Goal: Transaction & Acquisition: Purchase product/service

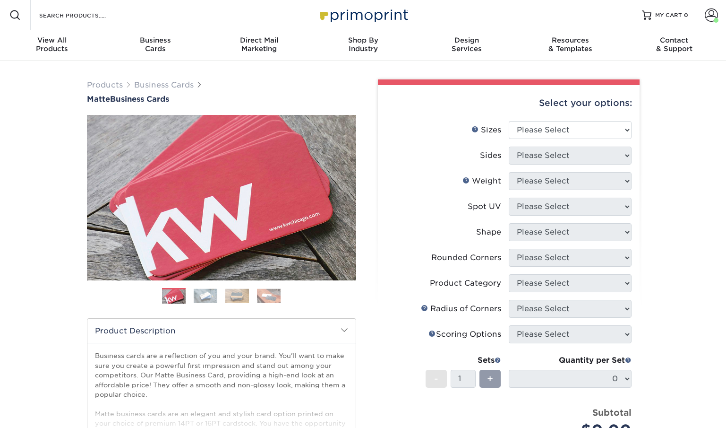
select select "2.00x3.50"
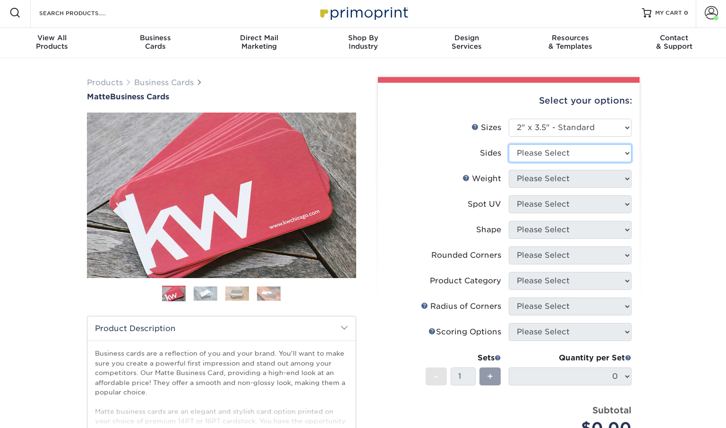
select select "13abbda7-1d64-4f25-8bb2-c179b224825d"
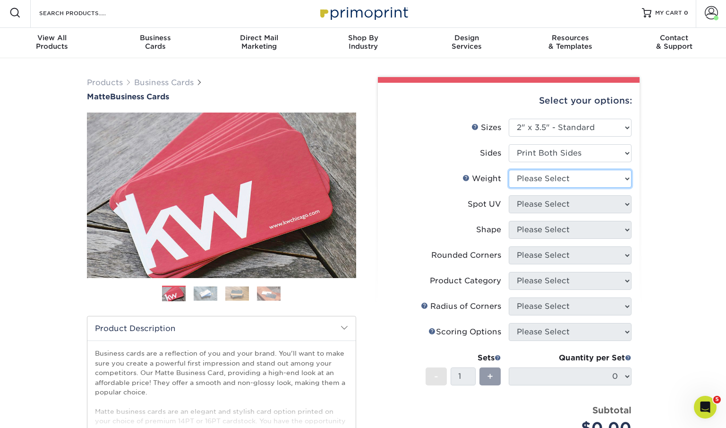
scroll to position [0, 0]
select select "16PT"
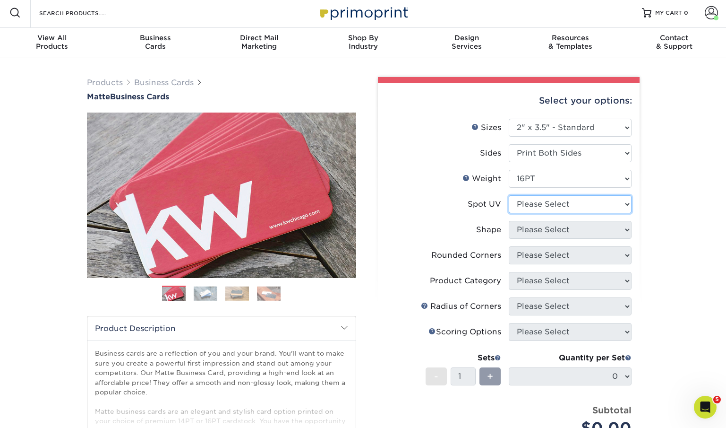
select select "3"
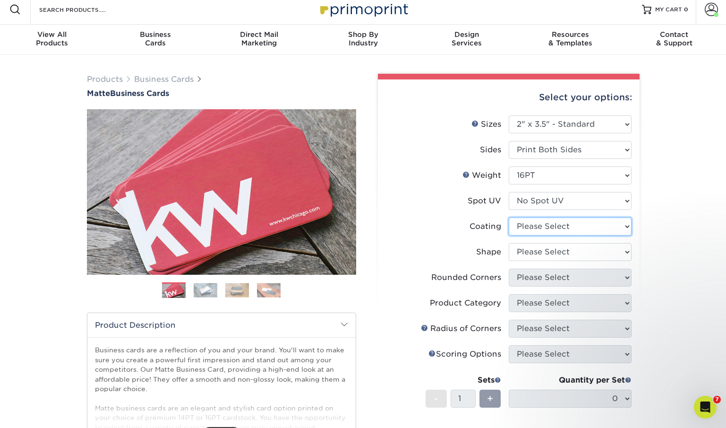
select select "121bb7b5-3b4d-429f-bd8d-bbf80e953313"
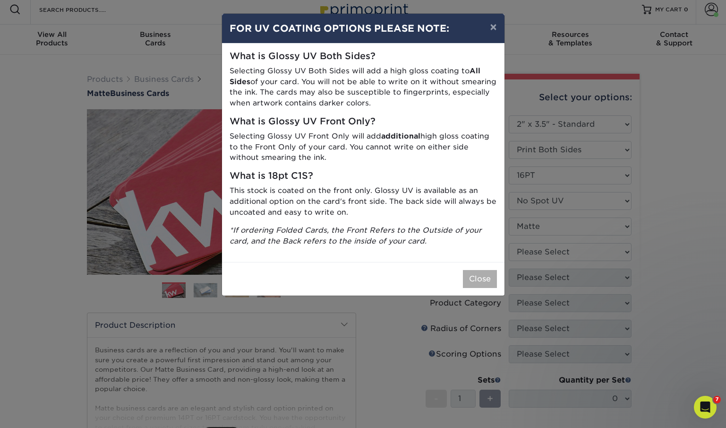
click at [477, 270] on button "Close" at bounding box center [480, 279] width 34 height 18
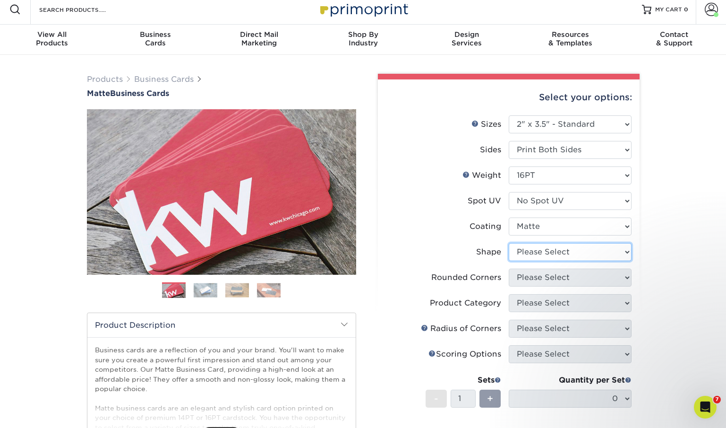
select select "standard"
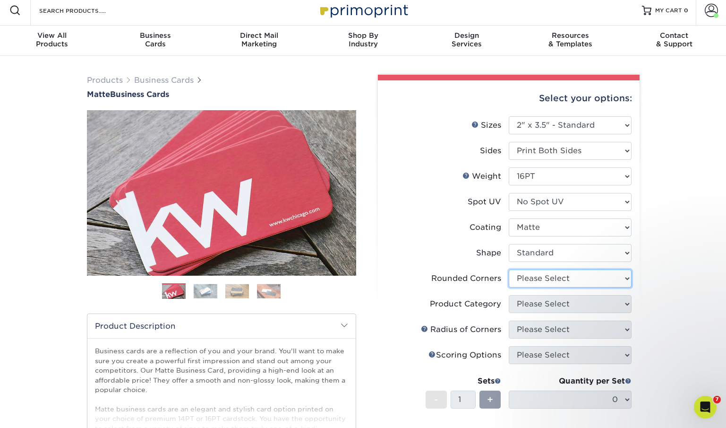
scroll to position [3, 0]
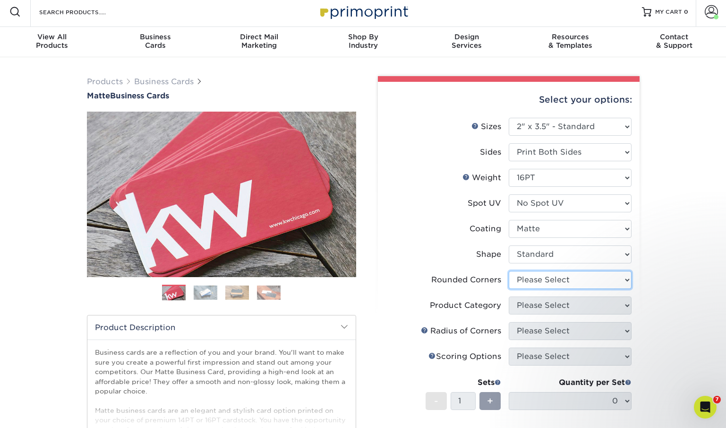
select select "0"
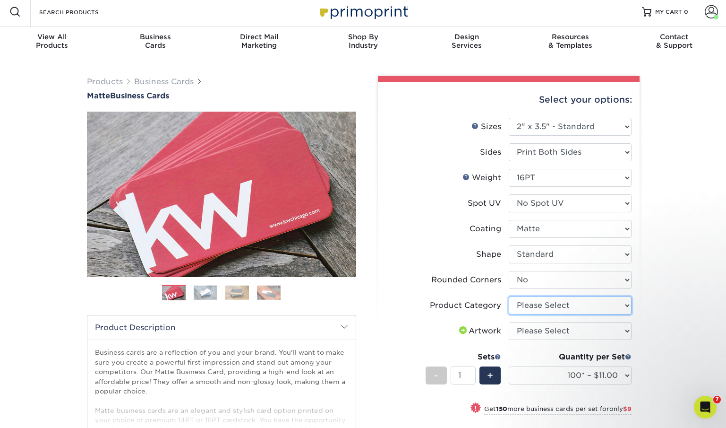
select select "3b5148f1-0588-4f88-a218-97bcfdce65c1"
select select "upload"
select select "1000 – $49.00"
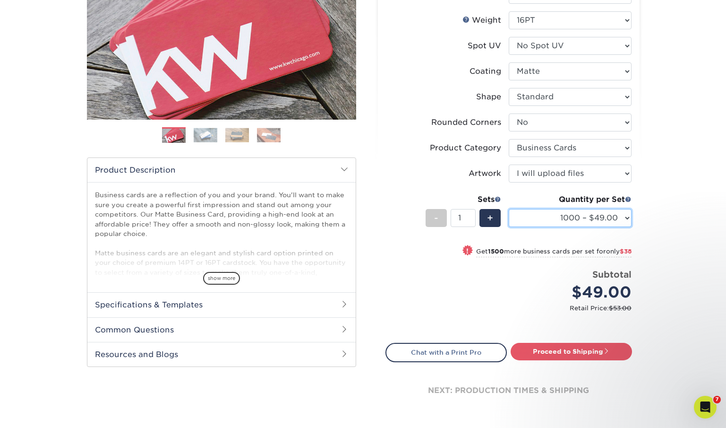
scroll to position [166, 0]
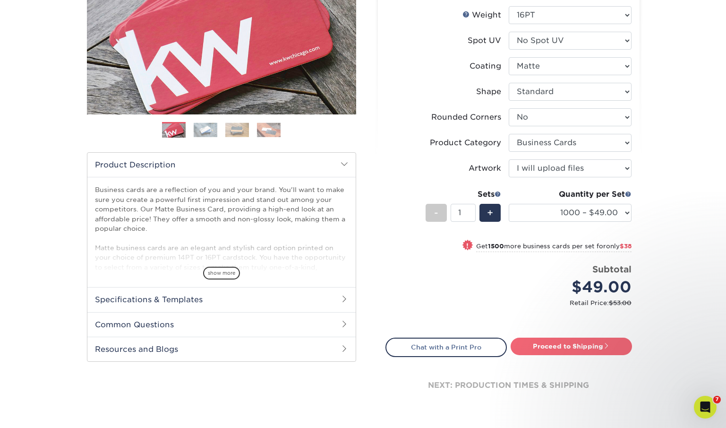
click at [572, 348] on link "Proceed to Shipping" at bounding box center [571, 345] width 121 height 17
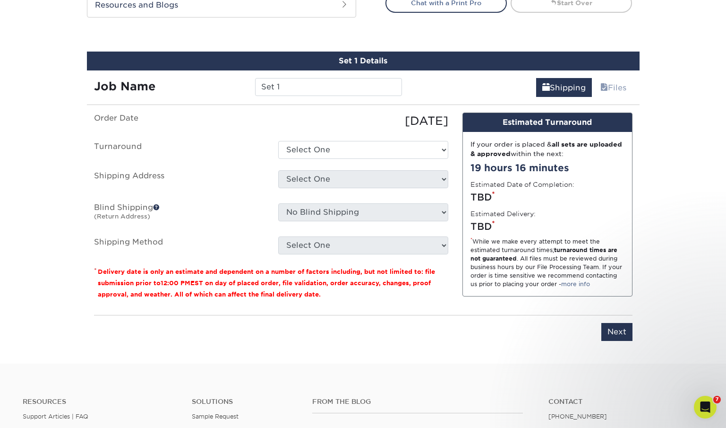
scroll to position [528, 0]
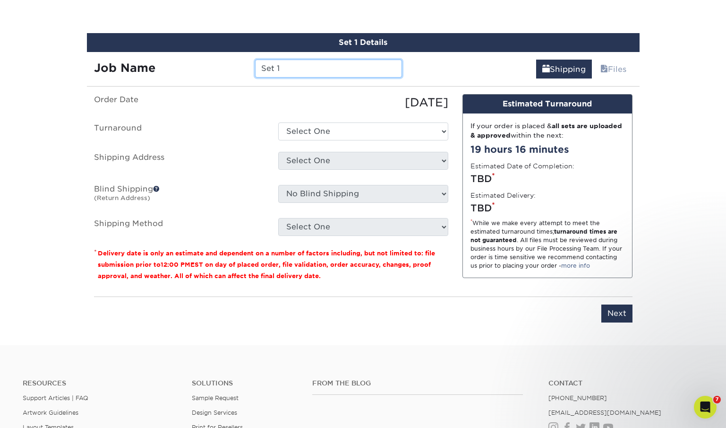
drag, startPoint x: 293, startPoint y: 63, endPoint x: 292, endPoint y: 76, distance: 12.8
click at [292, 76] on input "Set 1" at bounding box center [328, 69] width 147 height 18
paste input "01-722-0100"
type input "[PERSON_NAME] Business Card - [PHONE_NUMBER]"
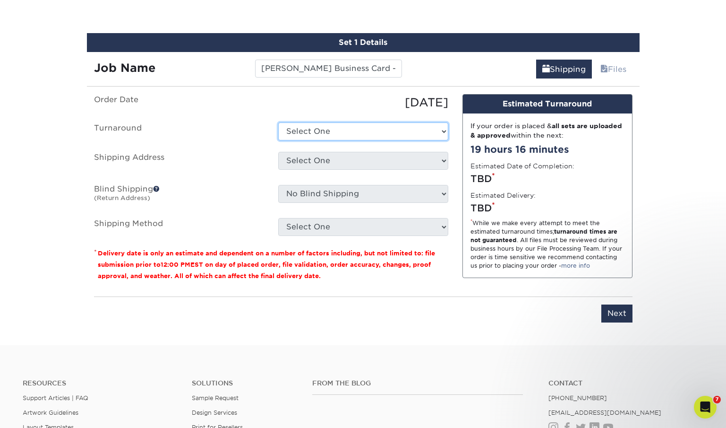
select select "2167d3a5-02fc-4384-86ce-e339e30b5e03"
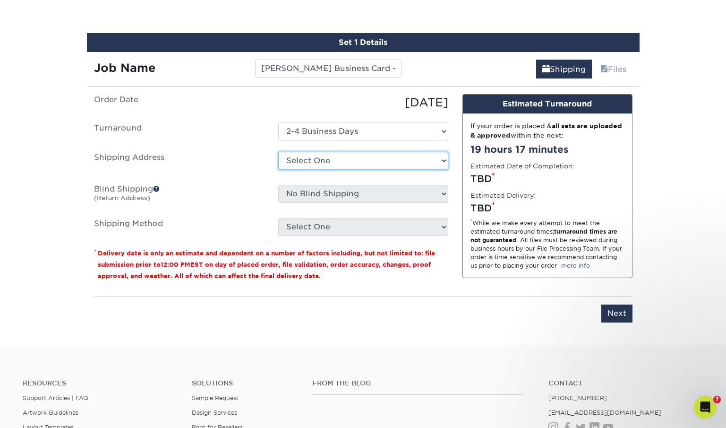
select select "61229"
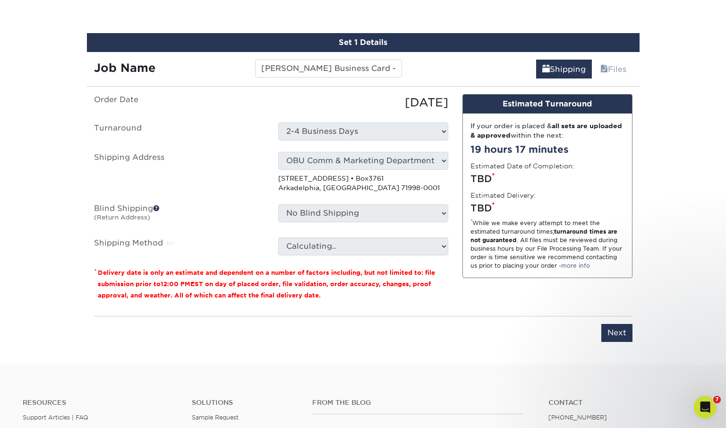
scroll to position [529, 0]
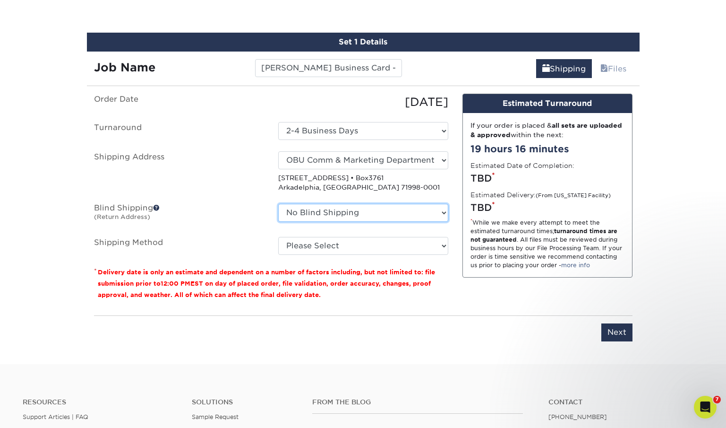
select select "61229"
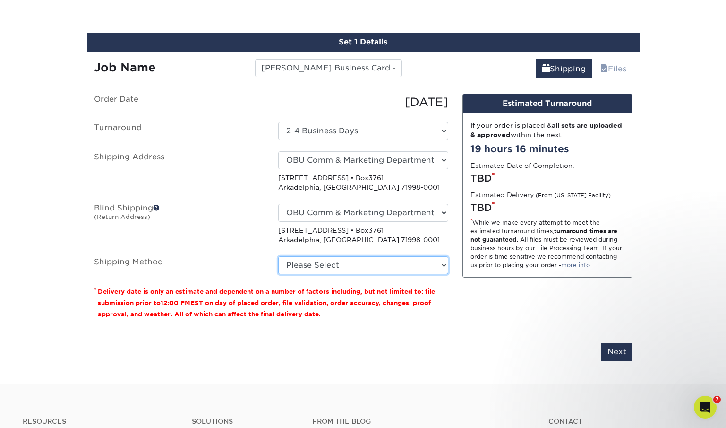
select select "03"
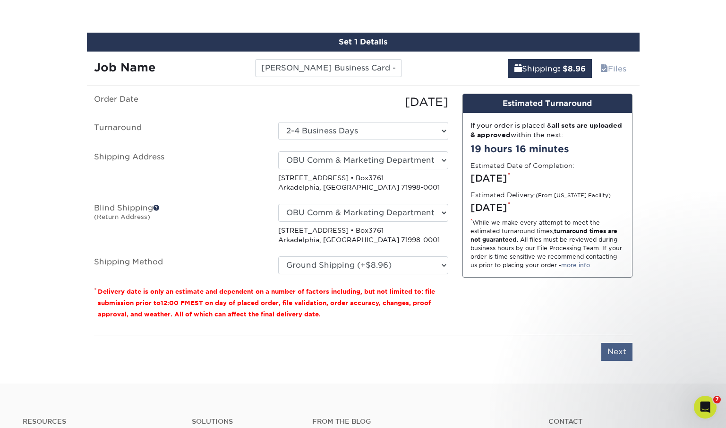
click at [615, 350] on input "Next" at bounding box center [617, 352] width 31 height 18
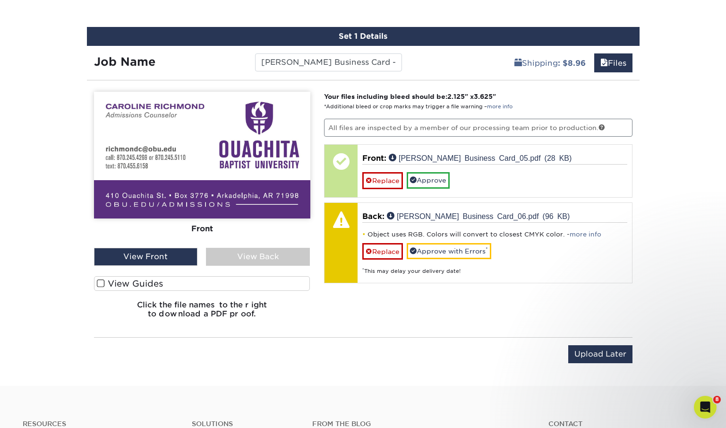
scroll to position [536, 0]
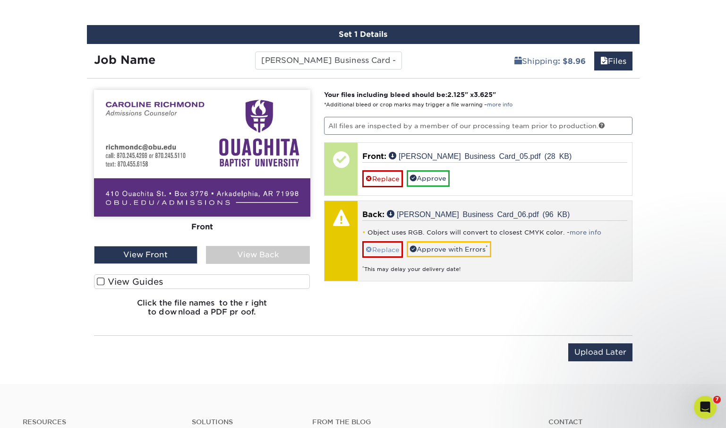
click at [370, 250] on span at bounding box center [369, 250] width 7 height 8
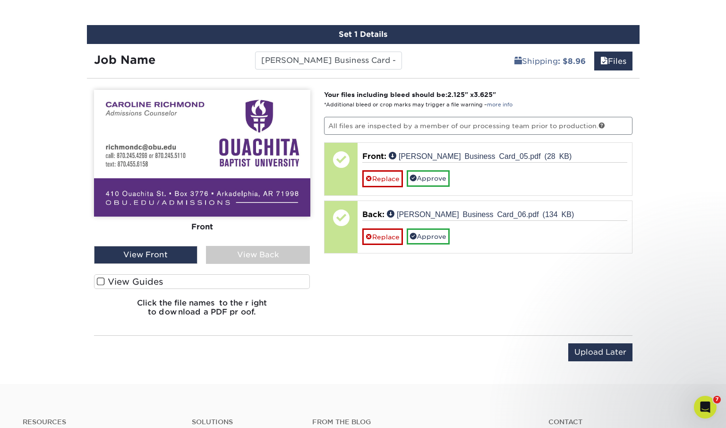
click at [104, 280] on span at bounding box center [101, 281] width 8 height 9
click at [0, 0] on input "View Guides" at bounding box center [0, 0] width 0 height 0
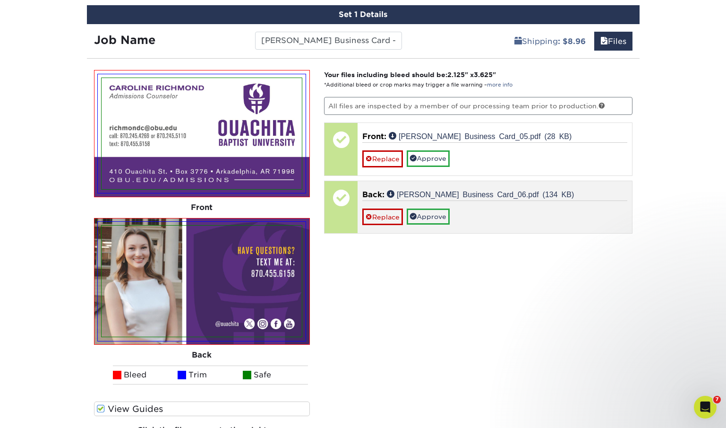
scroll to position [569, 0]
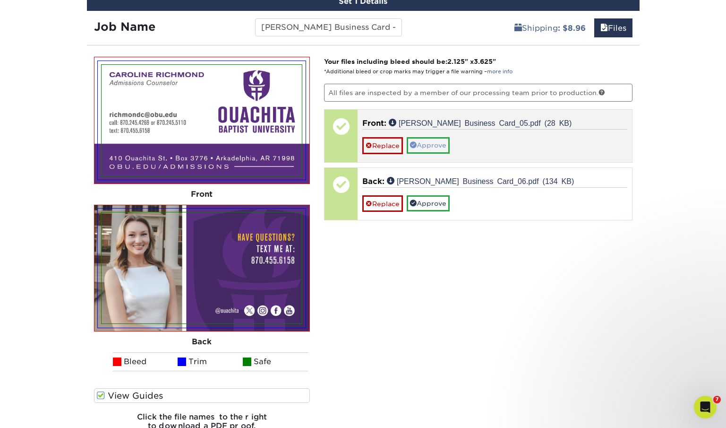
click at [431, 140] on link "Approve" at bounding box center [428, 145] width 43 height 16
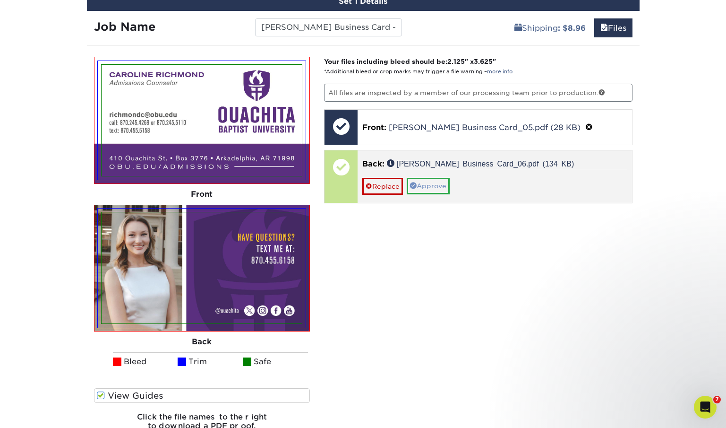
click at [430, 180] on link "Approve" at bounding box center [428, 186] width 43 height 16
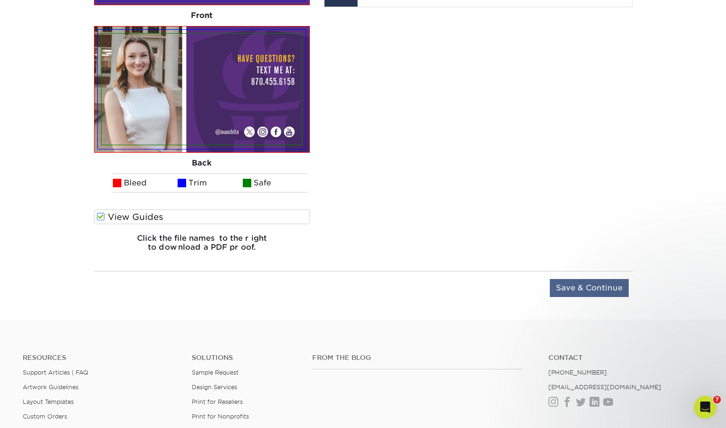
click at [572, 284] on input "Save & Continue" at bounding box center [589, 288] width 79 height 18
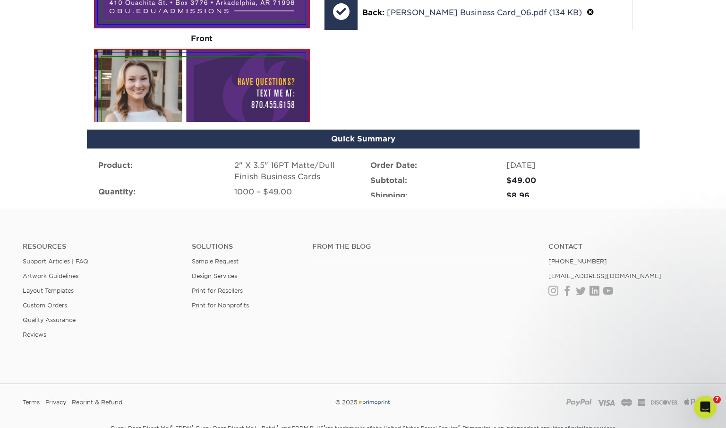
scroll to position [636, 0]
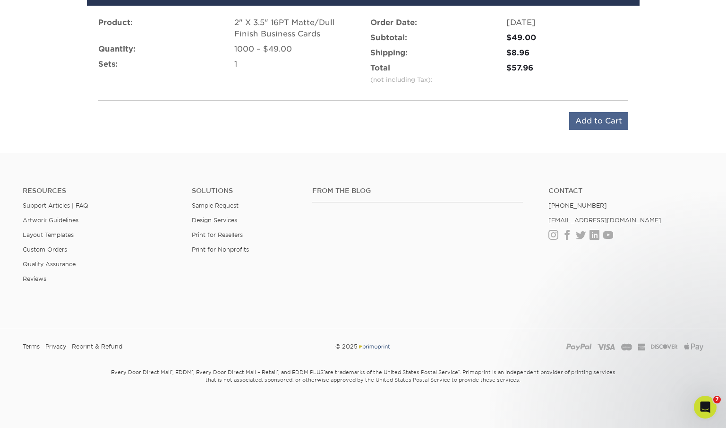
click at [594, 119] on input "Add to Cart" at bounding box center [598, 121] width 59 height 18
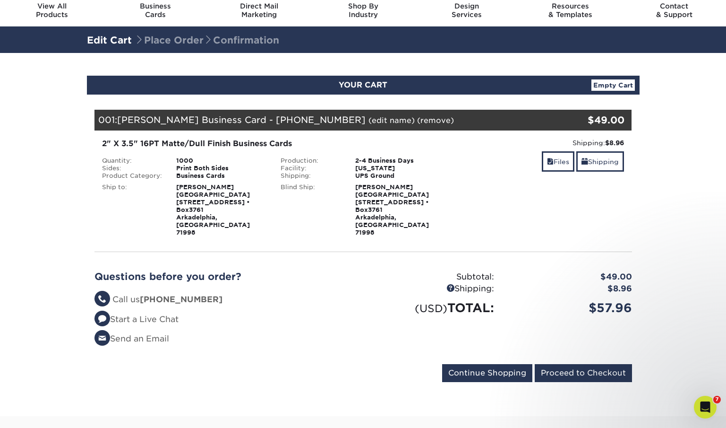
scroll to position [35, 0]
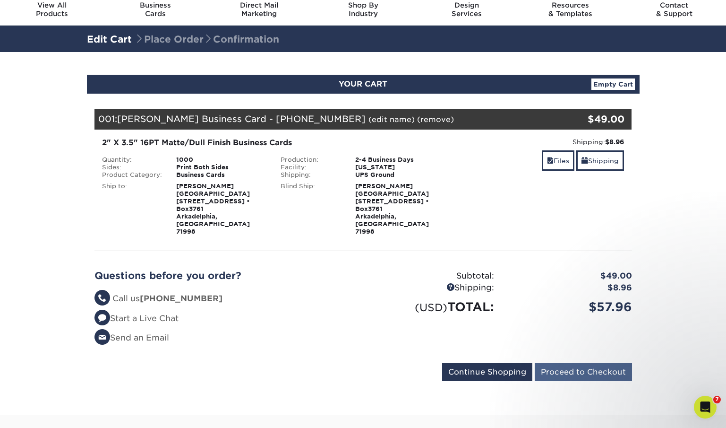
click at [589, 363] on input "Proceed to Checkout" at bounding box center [583, 372] width 97 height 18
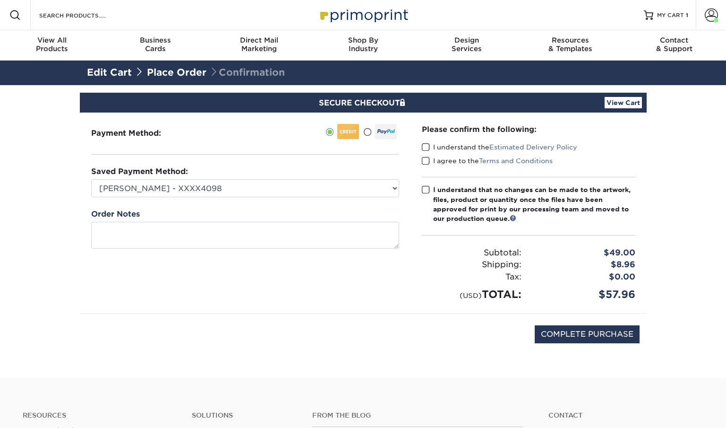
click at [425, 149] on span at bounding box center [426, 147] width 8 height 9
click at [0, 0] on input "I understand the Estimated Delivery Policy" at bounding box center [0, 0] width 0 height 0
click at [429, 162] on span at bounding box center [426, 160] width 8 height 9
click at [0, 0] on input "I agree to the Terms and Conditions" at bounding box center [0, 0] width 0 height 0
click at [426, 189] on span at bounding box center [426, 189] width 8 height 9
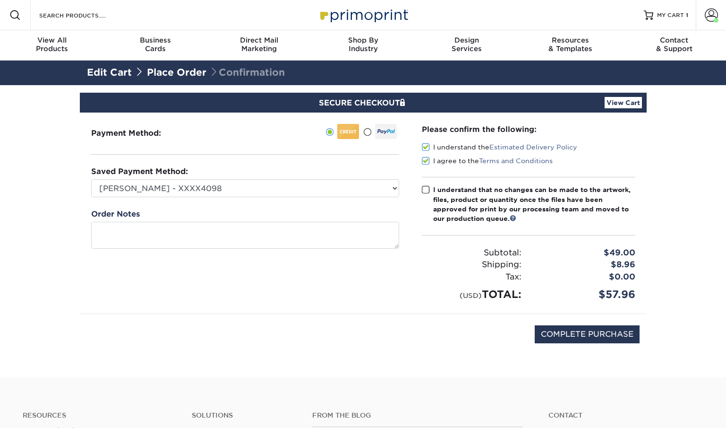
click at [0, 0] on input "I understand that no changes can be made to the artwork, files, product or quan…" at bounding box center [0, 0] width 0 height 0
click at [584, 328] on input "COMPLETE PURCHASE" at bounding box center [587, 334] width 105 height 18
type input "PROCESSING, PLEASE WAIT..."
